Goal: Information Seeking & Learning: Learn about a topic

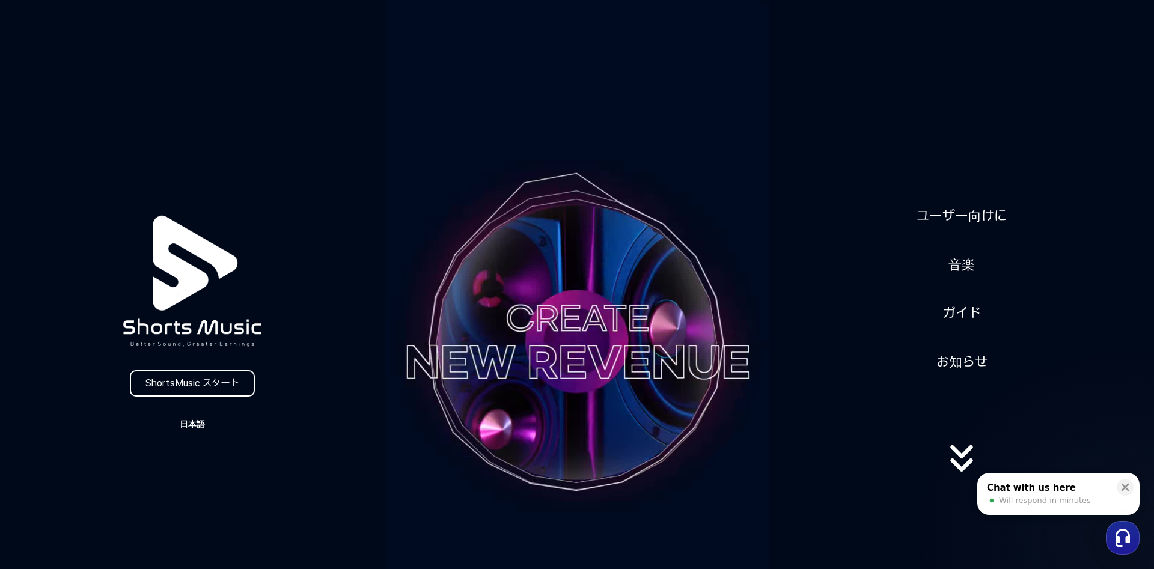
click at [177, 422] on button "日本語" at bounding box center [192, 424] width 58 height 17
click at [969, 356] on button at bounding box center [577, 284] width 1154 height 569
click at [965, 219] on link "ユーザー向けに" at bounding box center [962, 215] width 100 height 29
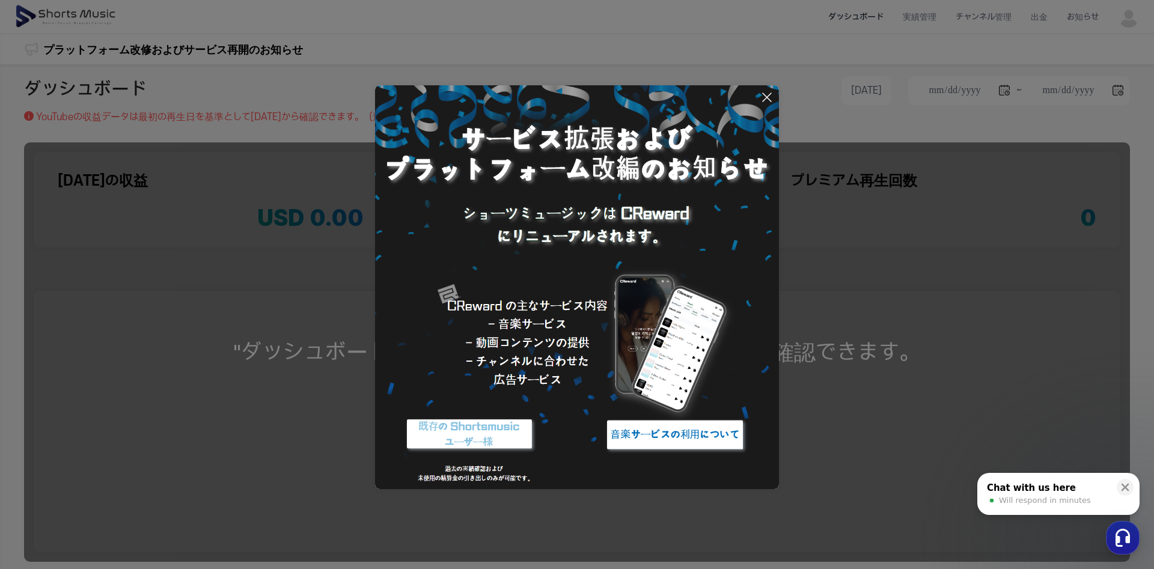
click at [766, 94] on icon at bounding box center [767, 97] width 14 height 14
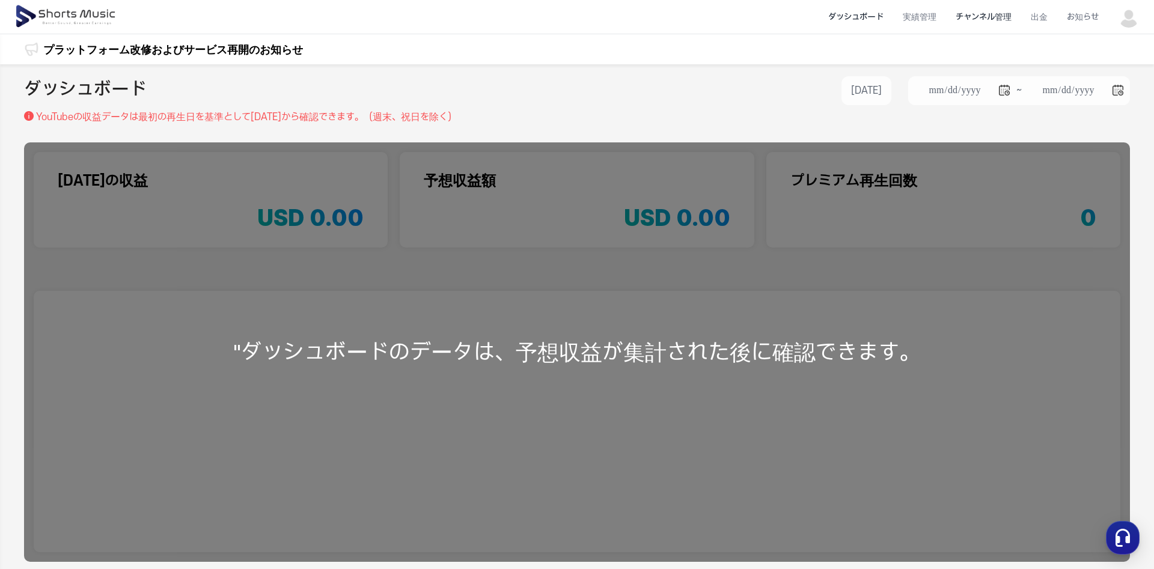
click at [994, 19] on li "チャンネル管理" at bounding box center [983, 17] width 75 height 32
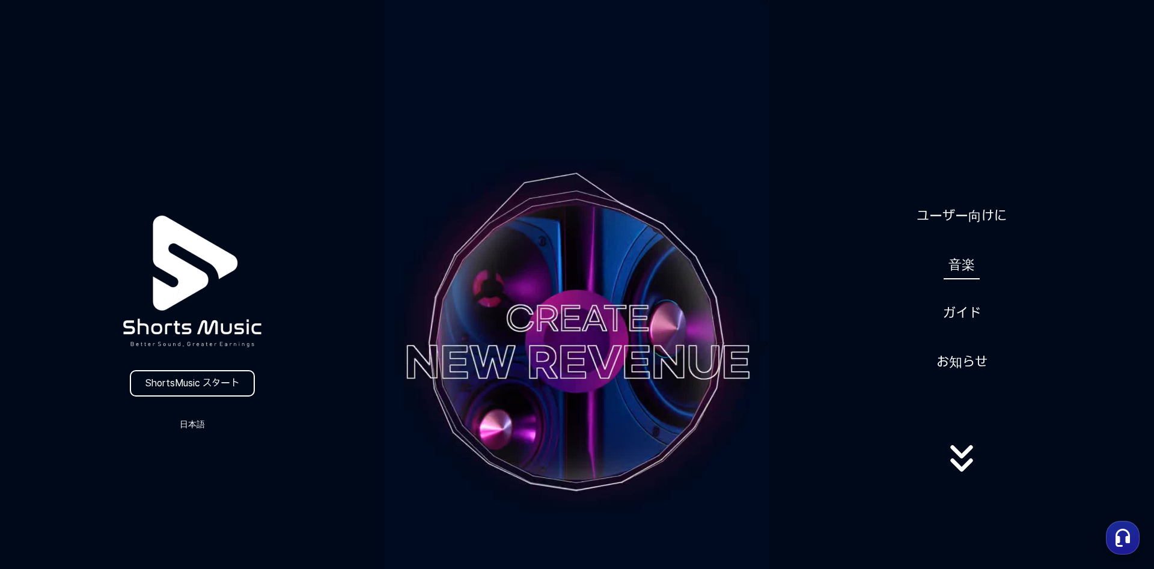
click at [973, 267] on link "音楽" at bounding box center [961, 264] width 36 height 29
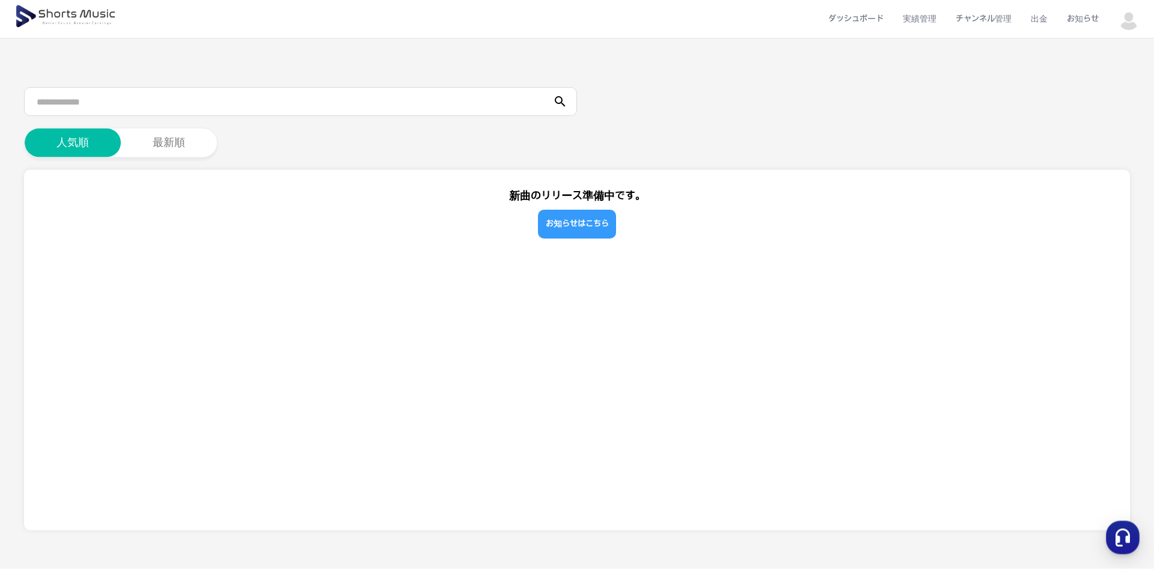
scroll to position [90, 0]
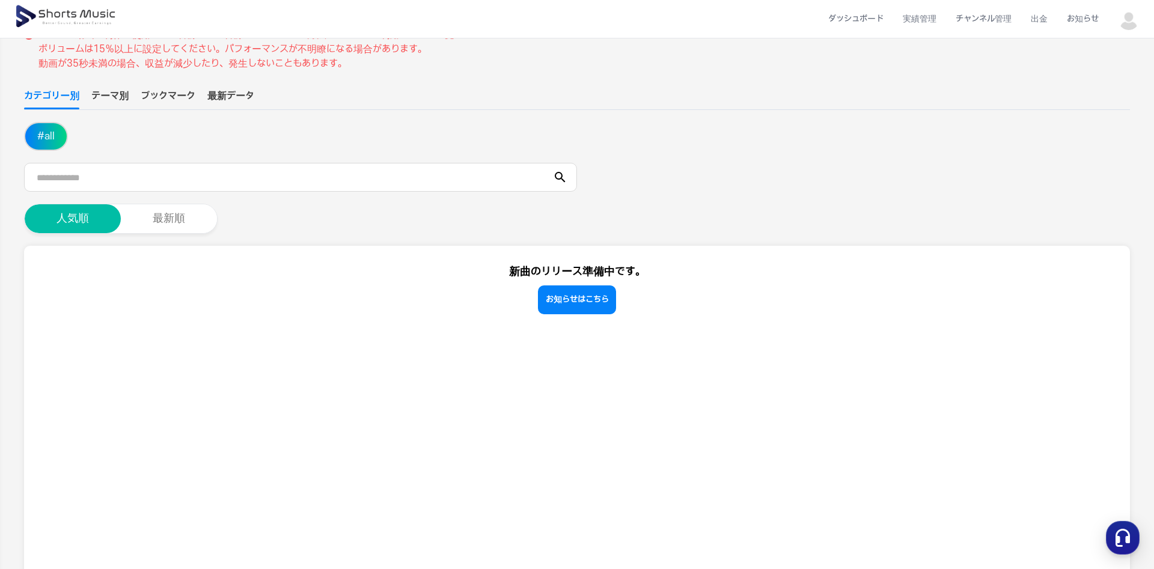
click at [121, 96] on button "テーマ別" at bounding box center [109, 99] width 37 height 20
click at [169, 230] on button "最新順" at bounding box center [168, 218] width 96 height 29
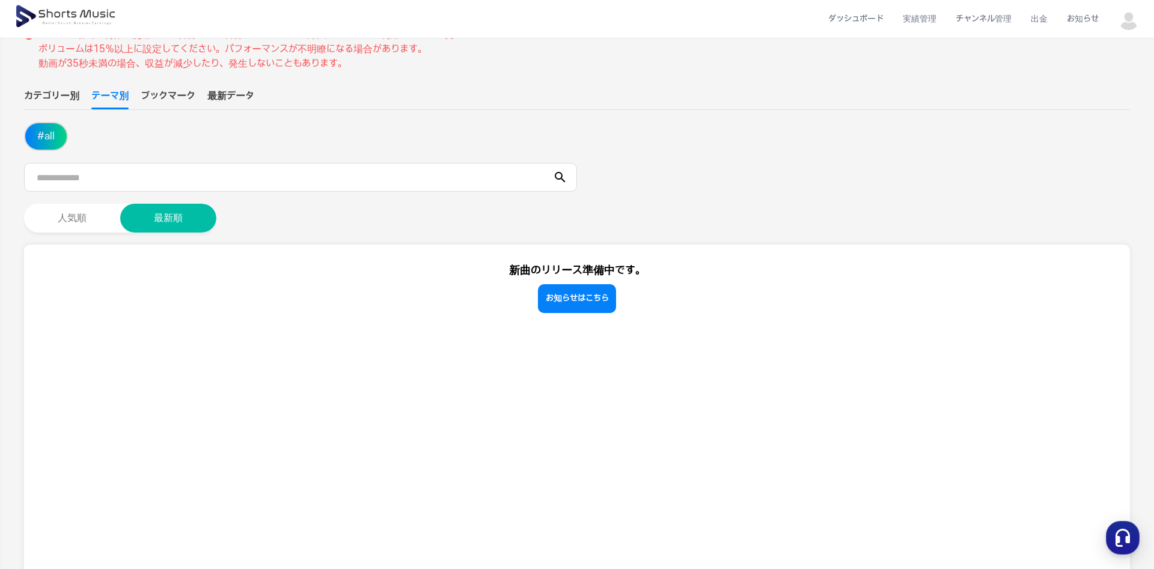
click at [162, 111] on div "カテゴリー別 テーマ別 ブックマーク 最新データ # all 人気順 最新順" at bounding box center [577, 161] width 1106 height 144
click at [163, 101] on button "ブックマーク" at bounding box center [168, 99] width 55 height 20
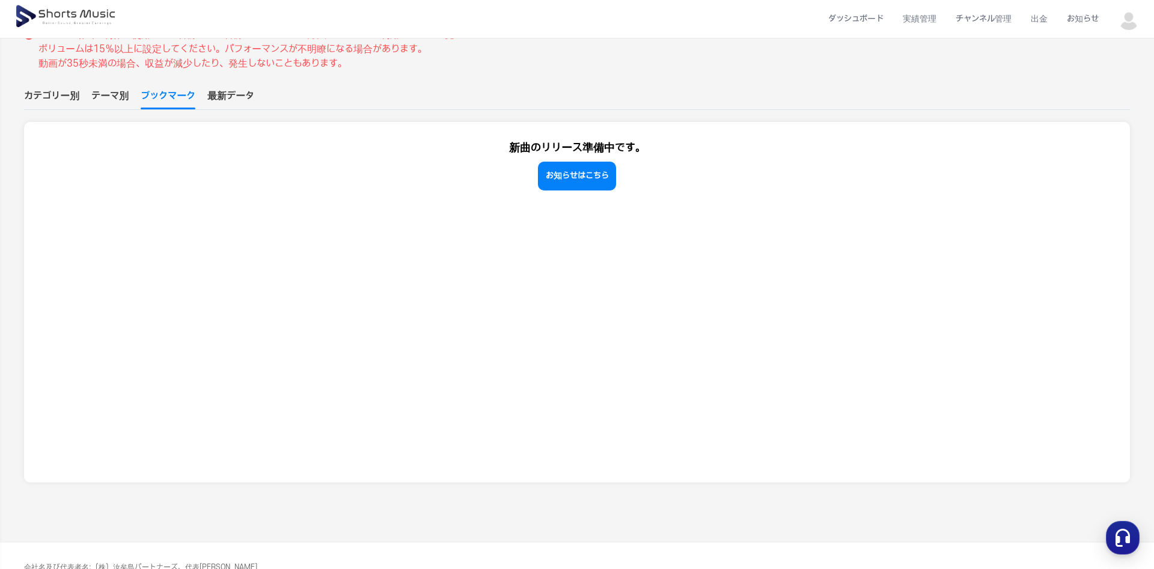
scroll to position [0, 0]
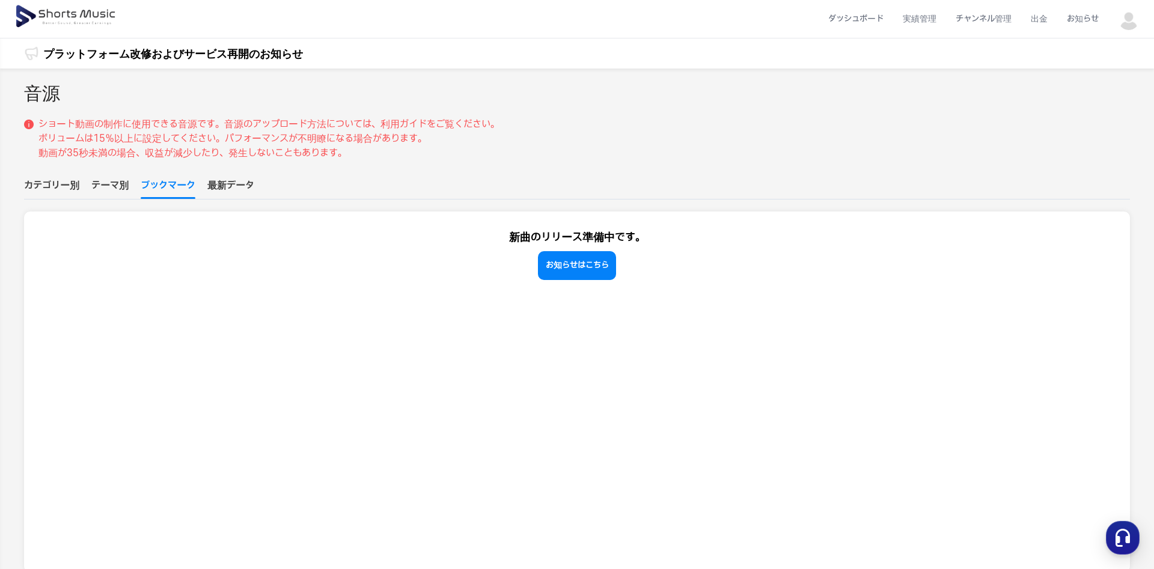
click at [234, 183] on button "最新データ" at bounding box center [230, 188] width 47 height 20
click at [151, 188] on button "ブックマーク" at bounding box center [168, 188] width 55 height 20
